Goal: Information Seeking & Learning: Find specific fact

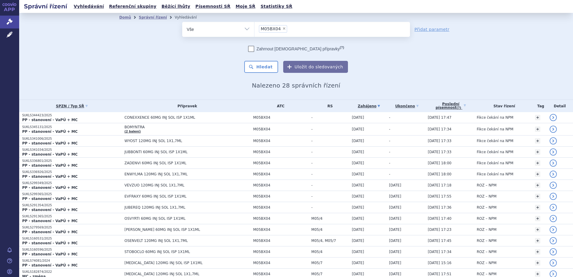
click at [277, 28] on li "× M05BX04" at bounding box center [273, 28] width 28 height 7
click at [255, 28] on select "M05BX04" at bounding box center [254, 29] width 0 height 15
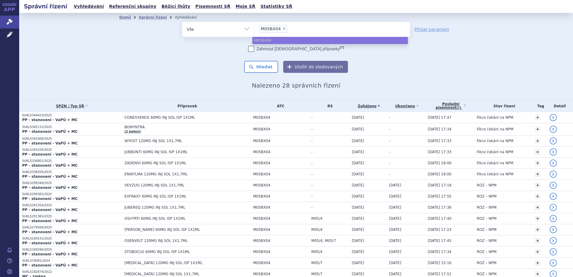
click at [282, 27] on span "×" at bounding box center [284, 29] width 4 height 4
click at [255, 27] on select "M05BX04" at bounding box center [254, 29] width 0 height 15
select select
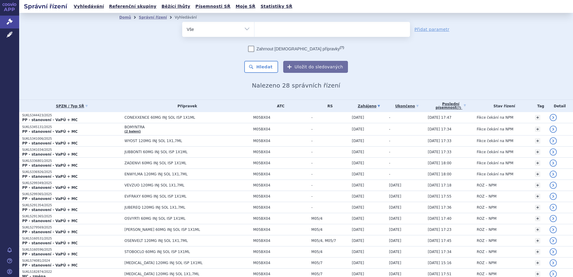
click at [278, 31] on ul at bounding box center [333, 28] width 156 height 13
click at [255, 31] on select "M05BX04" at bounding box center [254, 29] width 0 height 15
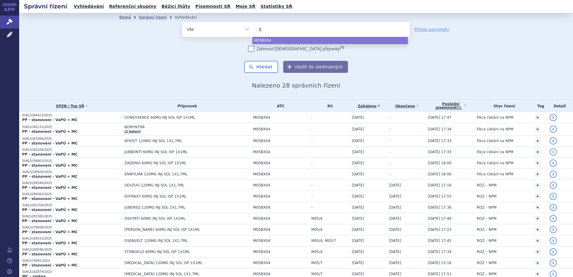
type input "ga"
type input "gab"
type input "gaba"
type input "gabano"
type input "gabanox"
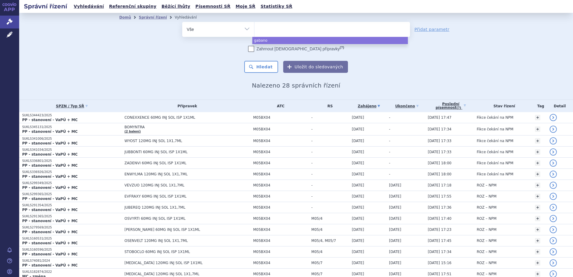
select select "gabanox"
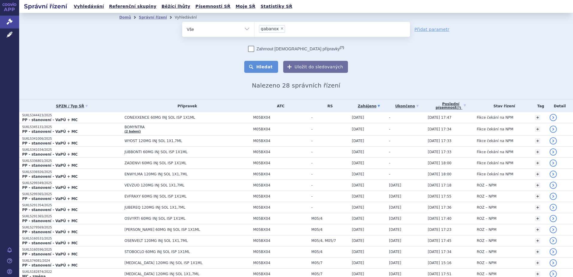
click at [269, 66] on button "Hledat" at bounding box center [261, 67] width 34 height 12
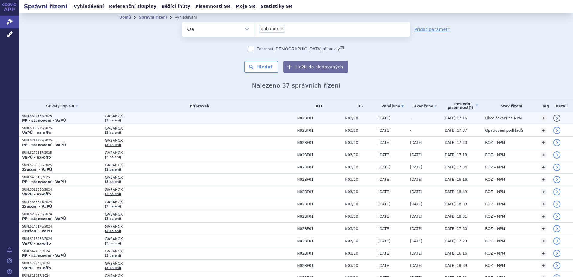
click at [133, 118] on td "GABANOX (3 balení)" at bounding box center [198, 118] width 192 height 12
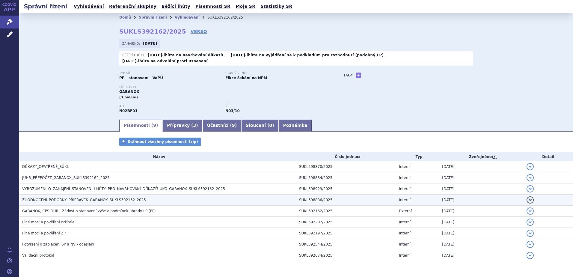
click at [85, 198] on span "ZHODNOCENÍ_PODOBNÝ_PŘÍPRAVEK_GABANOX_SUKLS392162_2025" at bounding box center [84, 200] width 124 height 4
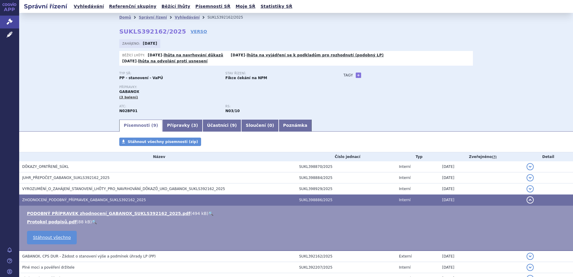
click at [208, 211] on link "🔍" at bounding box center [210, 213] width 5 height 5
click at [319, 32] on div "Domů Správní řízení Vyhledávání SUKLS392162/2025 SUKLS392162/2025 VERSO Zahájen…" at bounding box center [296, 70] width 378 height 97
click at [472, 80] on div "Domů Správní řízení Vyhledávání SUKLS392162/2025 SUKLS392162/2025 VERSO Zahájen…" at bounding box center [296, 70] width 378 height 97
click at [89, 85] on div "Domů Správní řízení Vyhledávání SUKLS392162/2025 SUKLS392162/2025 VERSO Zahájen…" at bounding box center [296, 66] width 554 height 106
click at [490, 83] on div "Domů Správní řízení Vyhledávání SUKLS392162/2025 SUKLS392162/2025 VERSO Zahájen…" at bounding box center [296, 66] width 554 height 106
